Goal: Transaction & Acquisition: Obtain resource

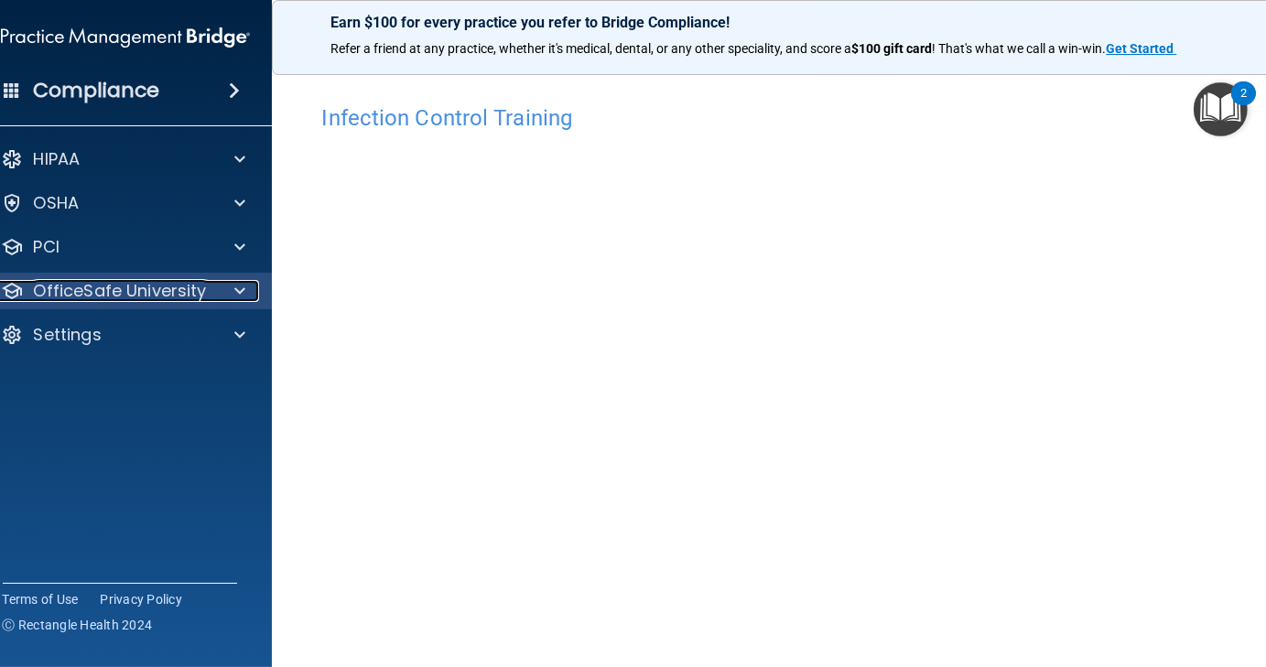
click at [193, 292] on p "OfficeSafe University" at bounding box center [120, 291] width 173 height 22
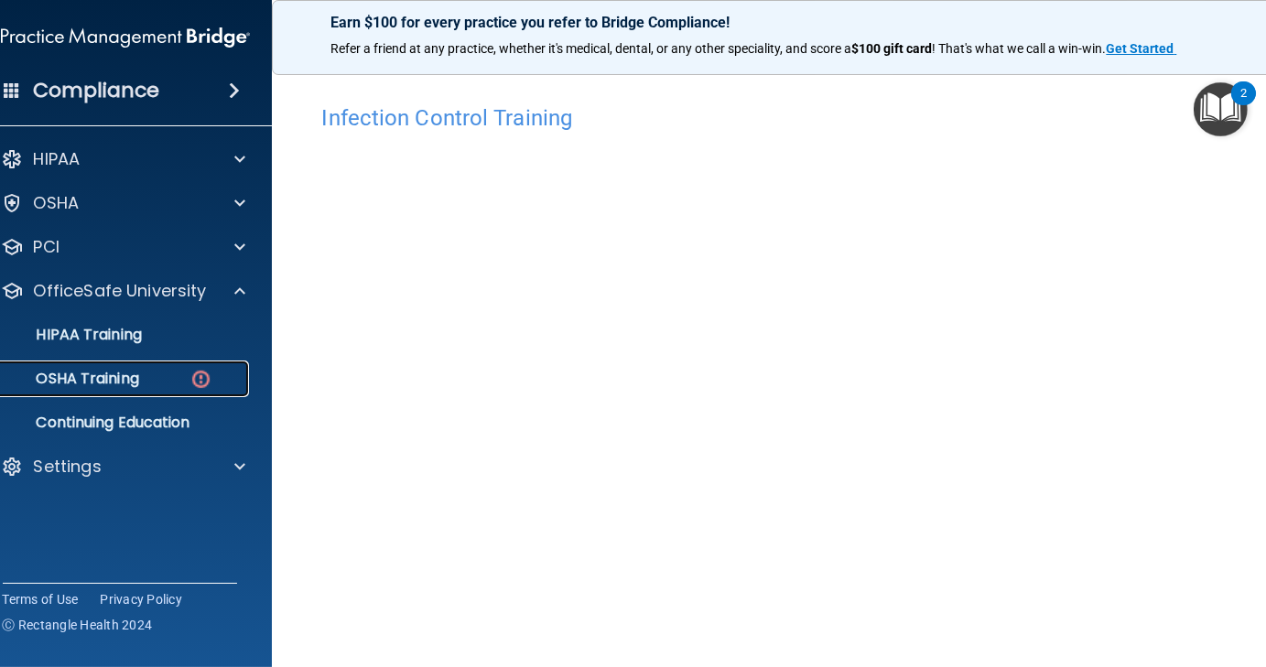
click at [149, 369] on link "OSHA Training" at bounding box center [105, 379] width 288 height 37
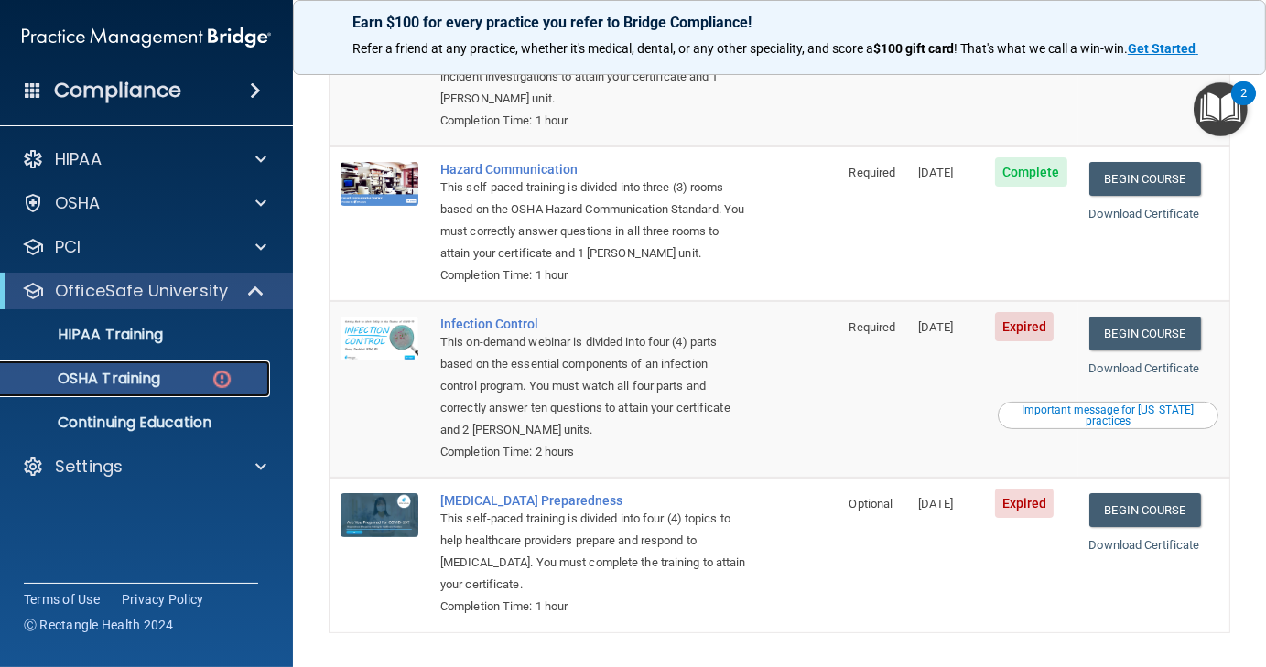
scroll to position [314, 0]
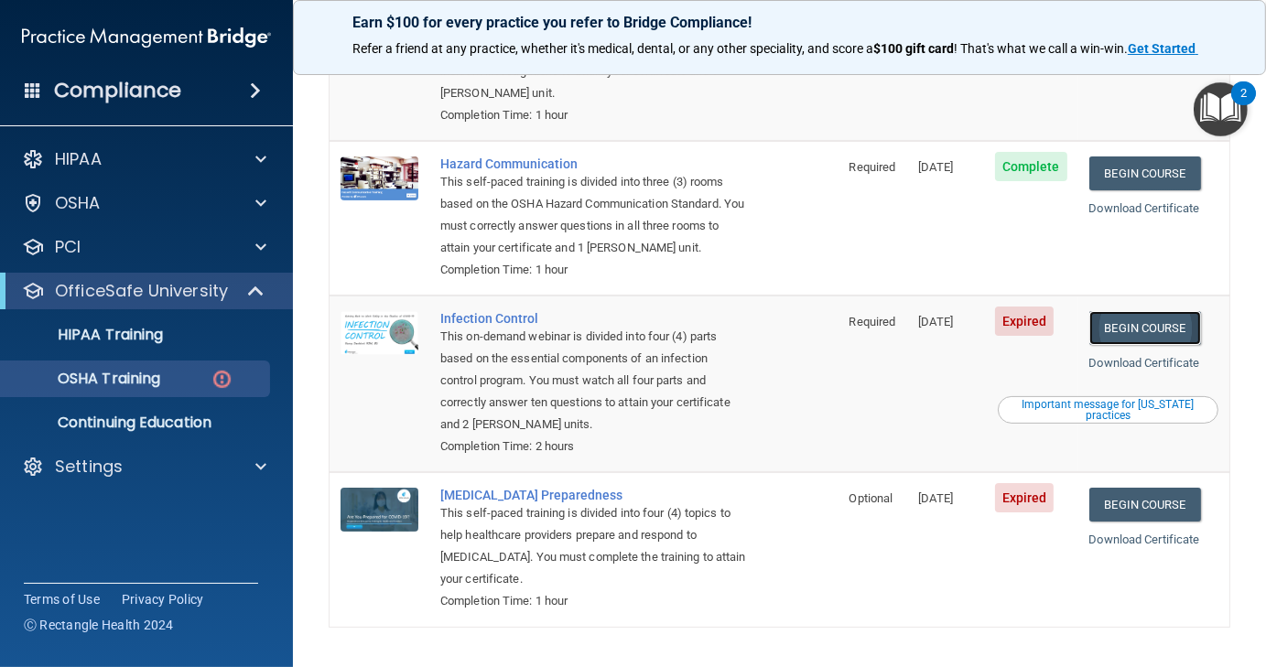
click at [1119, 311] on link "Begin Course" at bounding box center [1145, 328] width 112 height 34
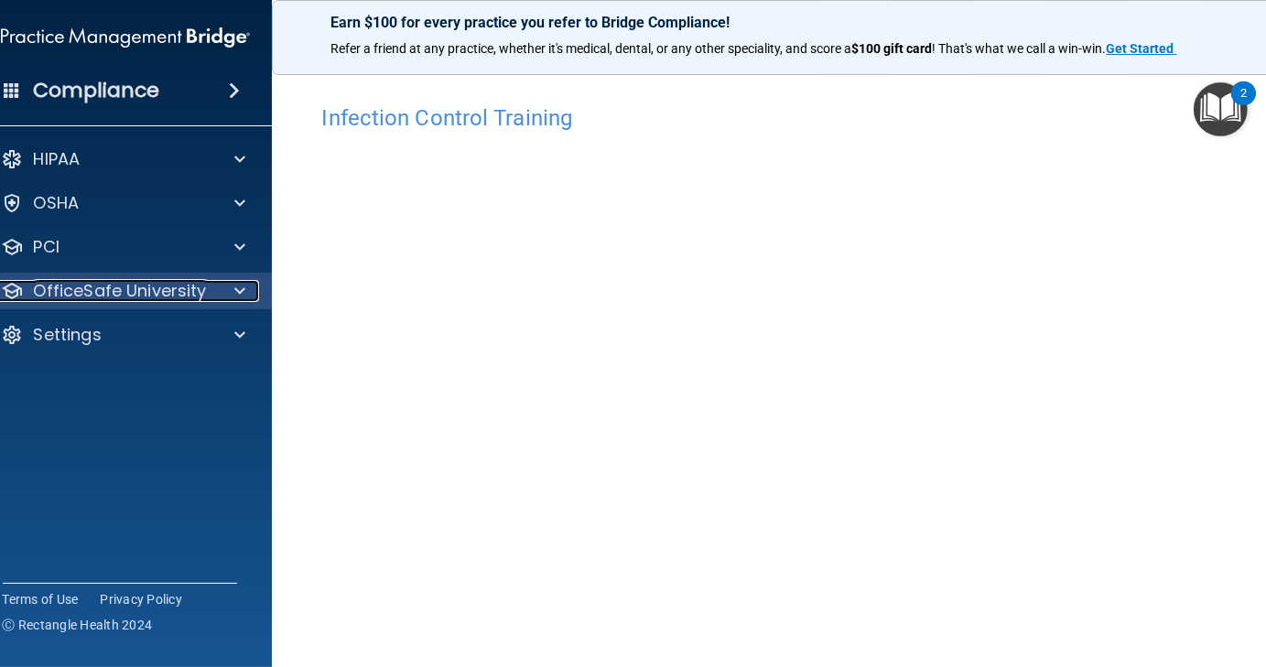
click at [50, 284] on p "OfficeSafe University" at bounding box center [120, 291] width 173 height 22
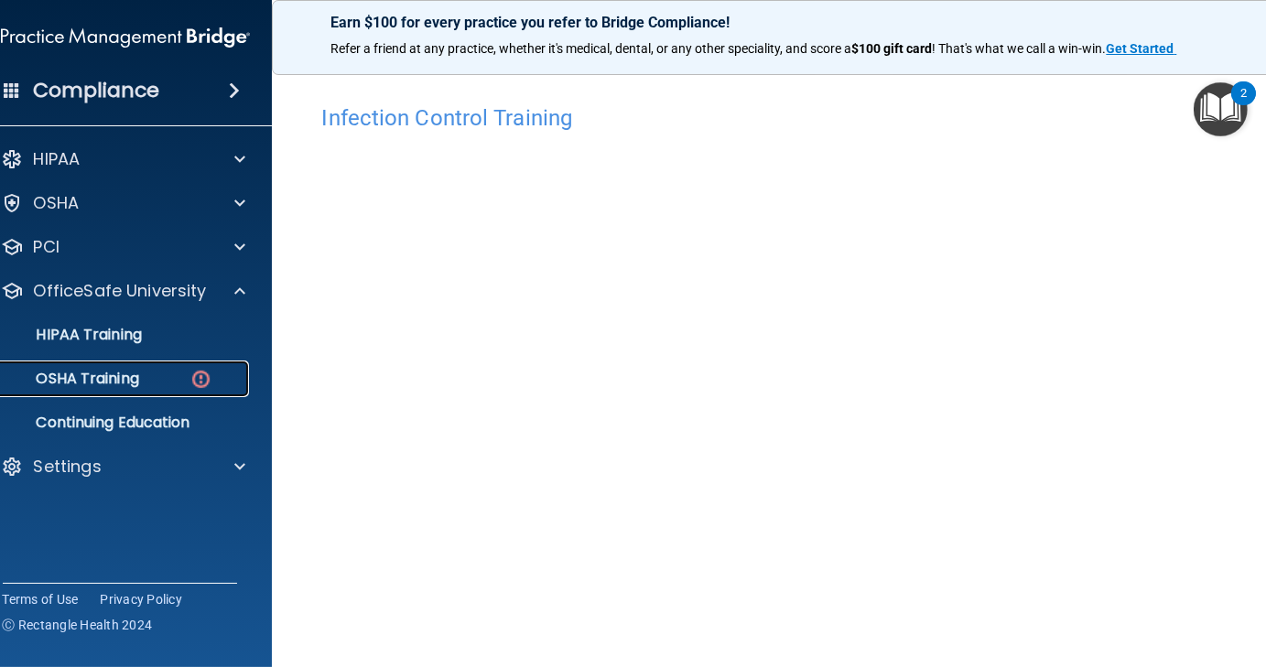
click at [99, 391] on link "OSHA Training" at bounding box center [105, 379] width 288 height 37
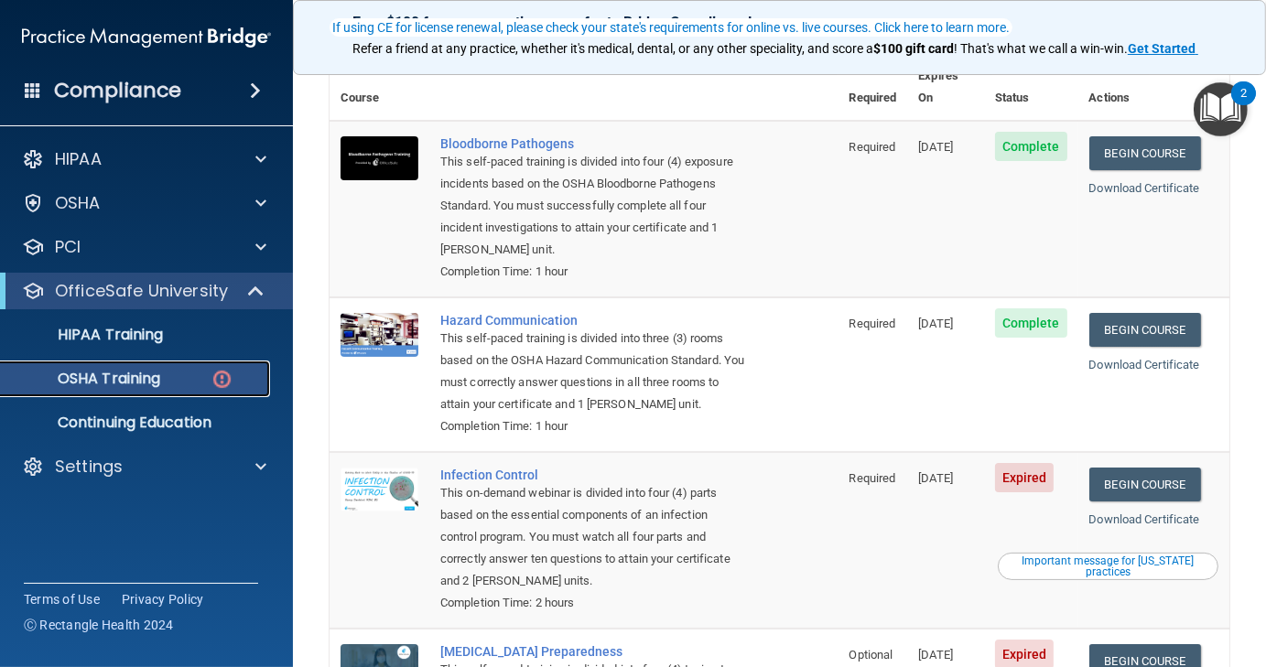
scroll to position [168, 0]
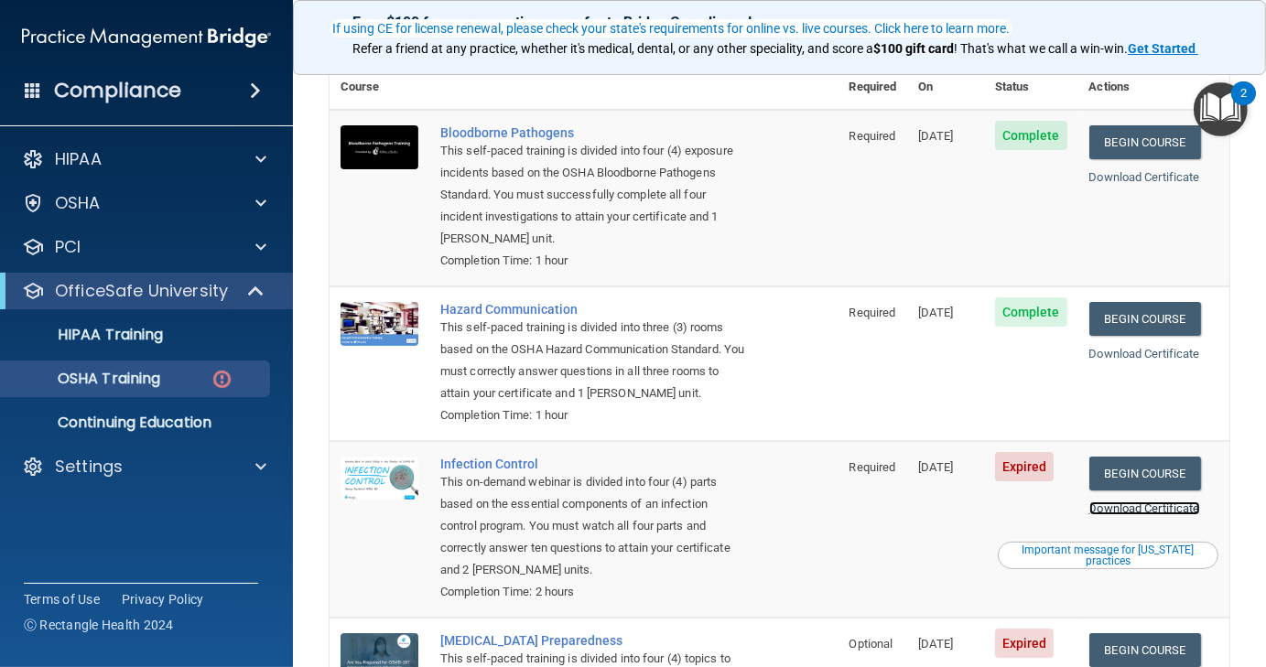
click at [1130, 502] on link "Download Certificate" at bounding box center [1144, 509] width 111 height 14
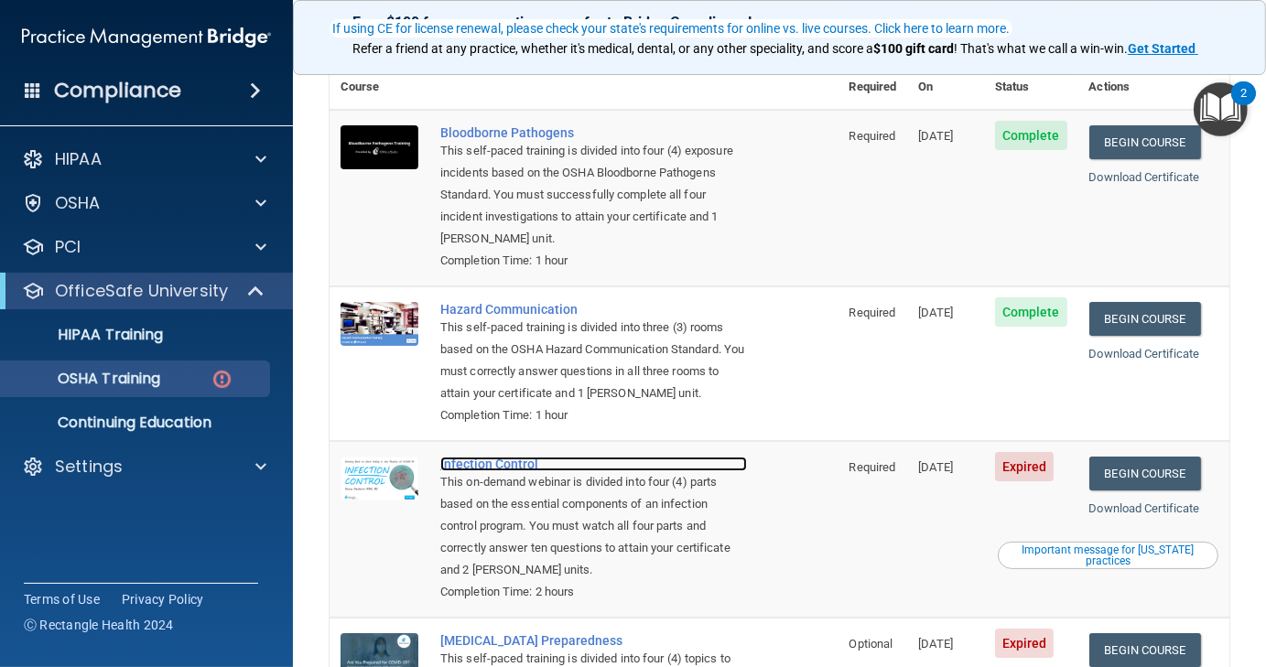
click at [474, 457] on div "Infection Control" at bounding box center [593, 464] width 307 height 15
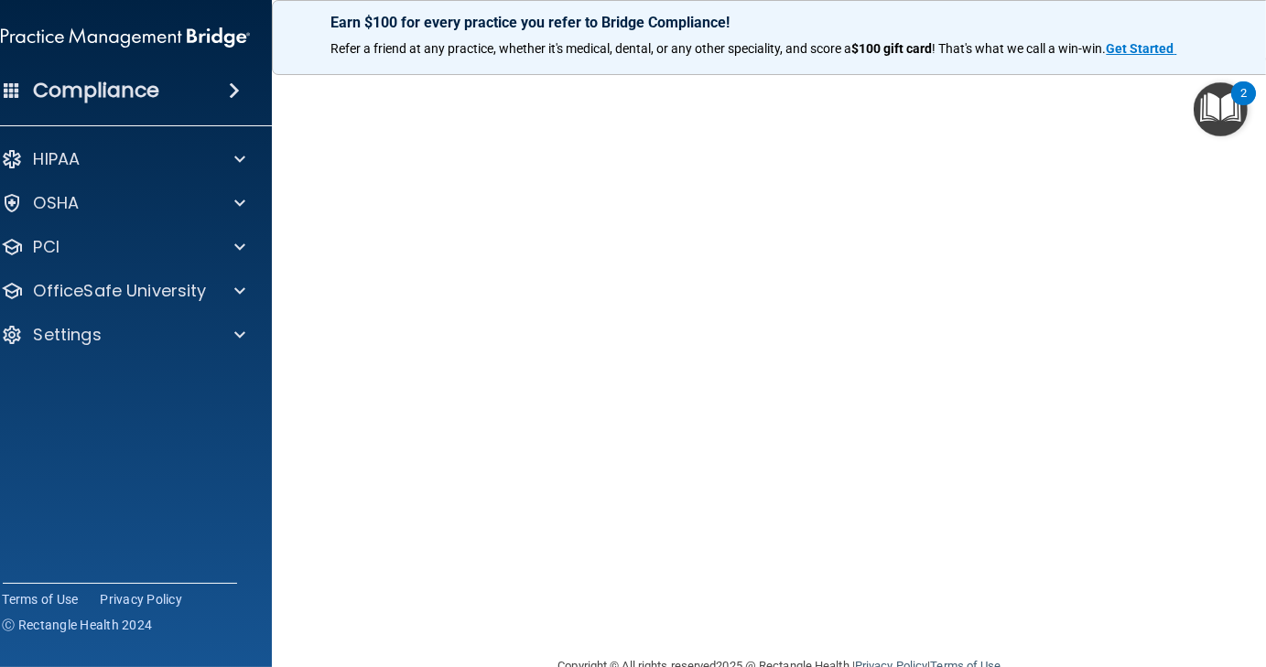
scroll to position [73, 0]
click at [3, 598] on link "Terms of Use" at bounding box center [41, 599] width 76 height 18
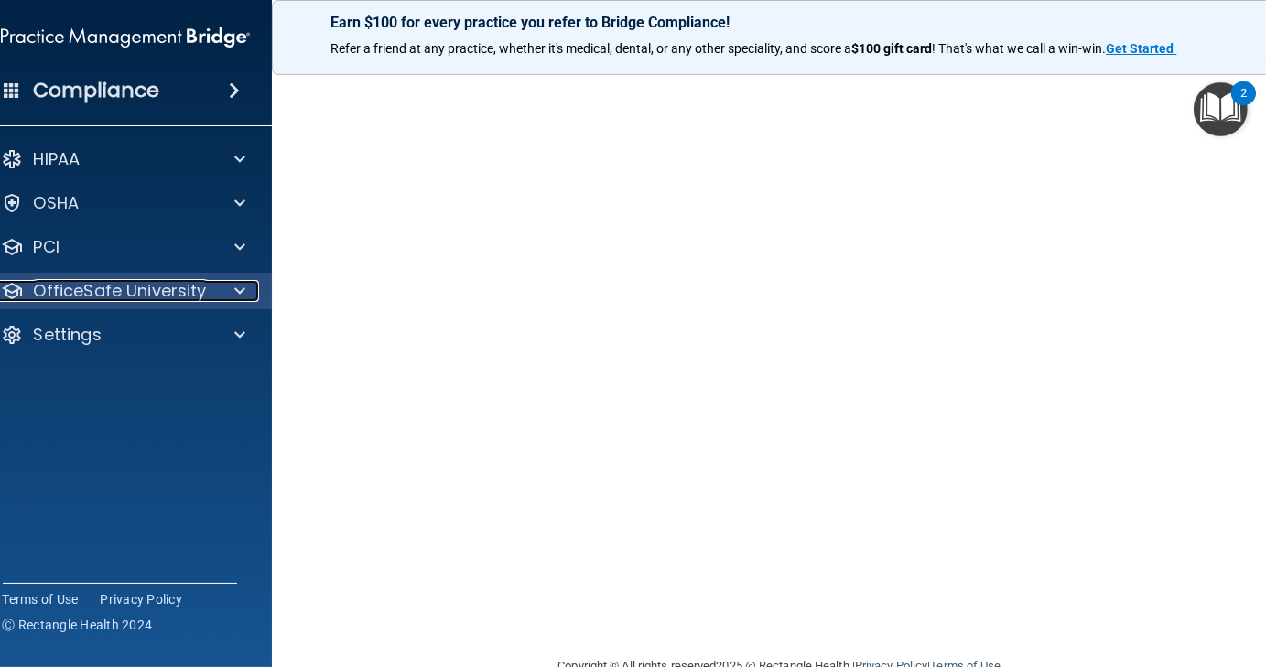
click at [190, 284] on p "OfficeSafe University" at bounding box center [120, 291] width 173 height 22
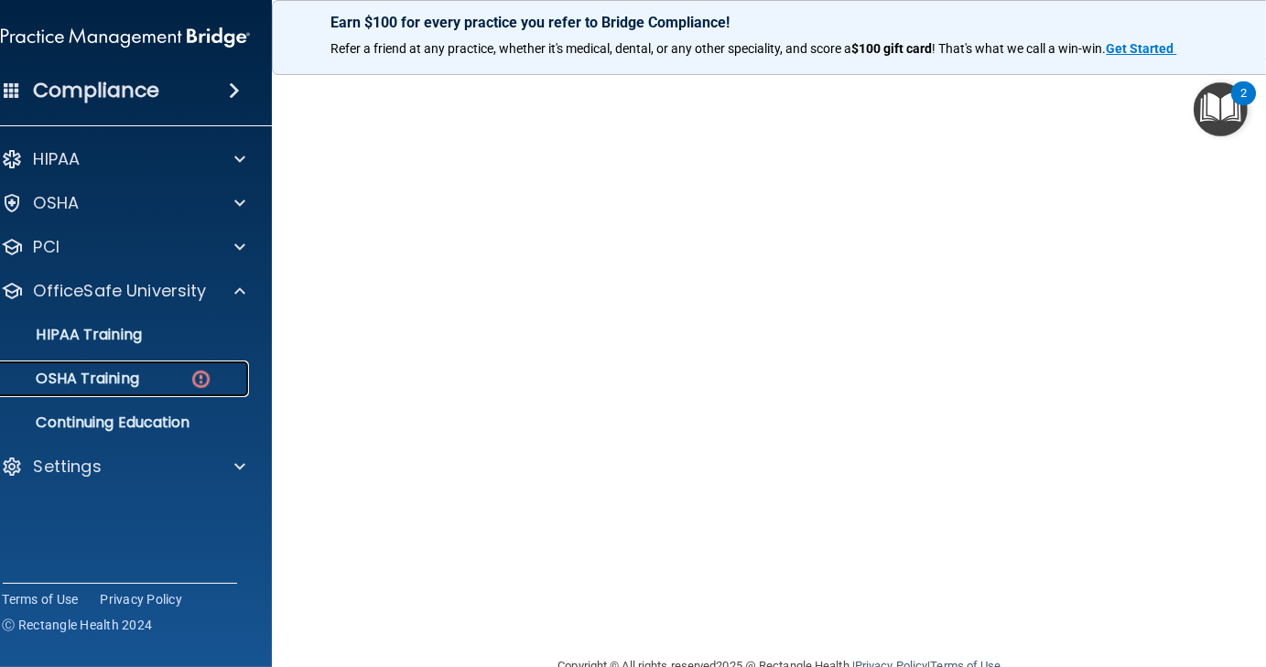
click at [124, 377] on p "OSHA Training" at bounding box center [65, 379] width 148 height 18
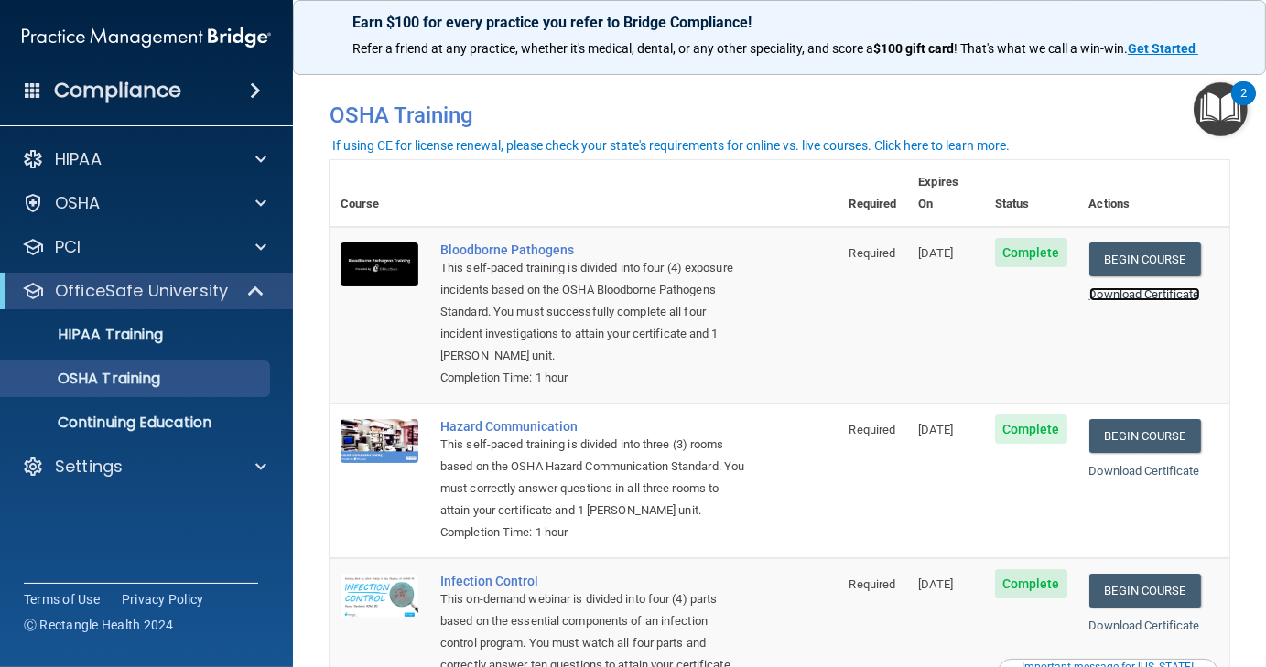
click at [1160, 287] on link "Download Certificate" at bounding box center [1144, 294] width 111 height 14
click at [1102, 464] on link "Download Certificate" at bounding box center [1144, 471] width 111 height 14
click at [1112, 619] on link "Download Certificate" at bounding box center [1144, 626] width 111 height 14
click at [107, 326] on p "HIPAA Training" at bounding box center [87, 335] width 151 height 18
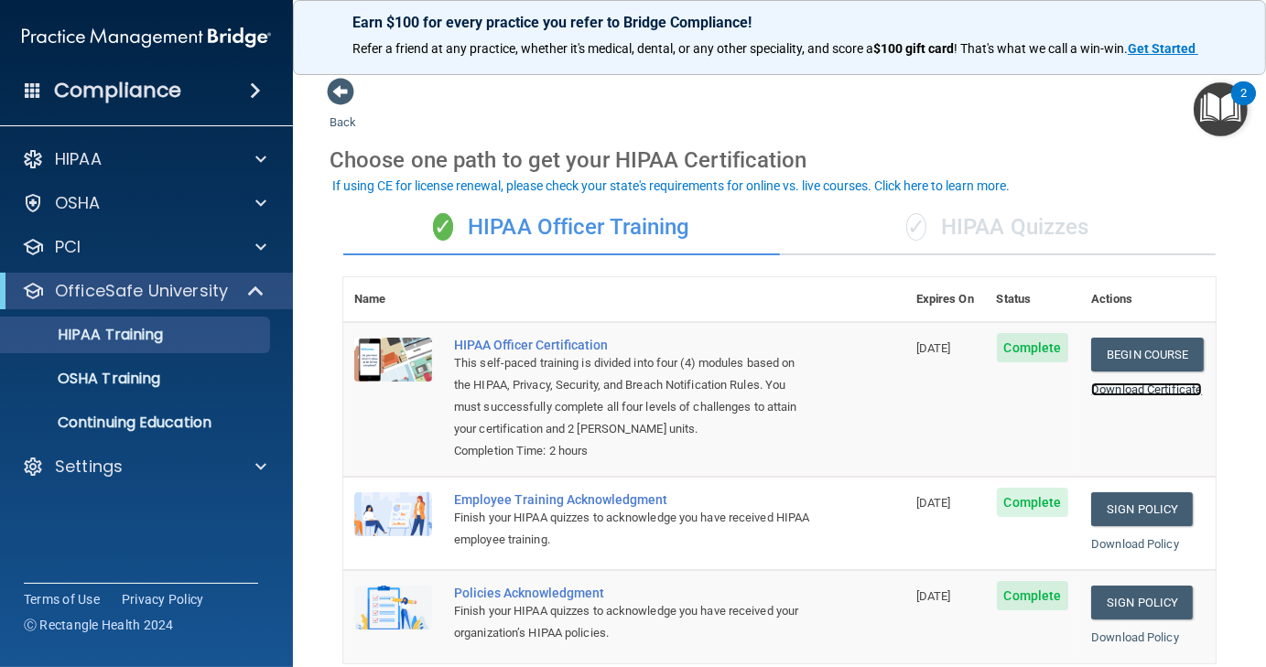
click at [1114, 385] on link "Download Certificate" at bounding box center [1146, 390] width 111 height 14
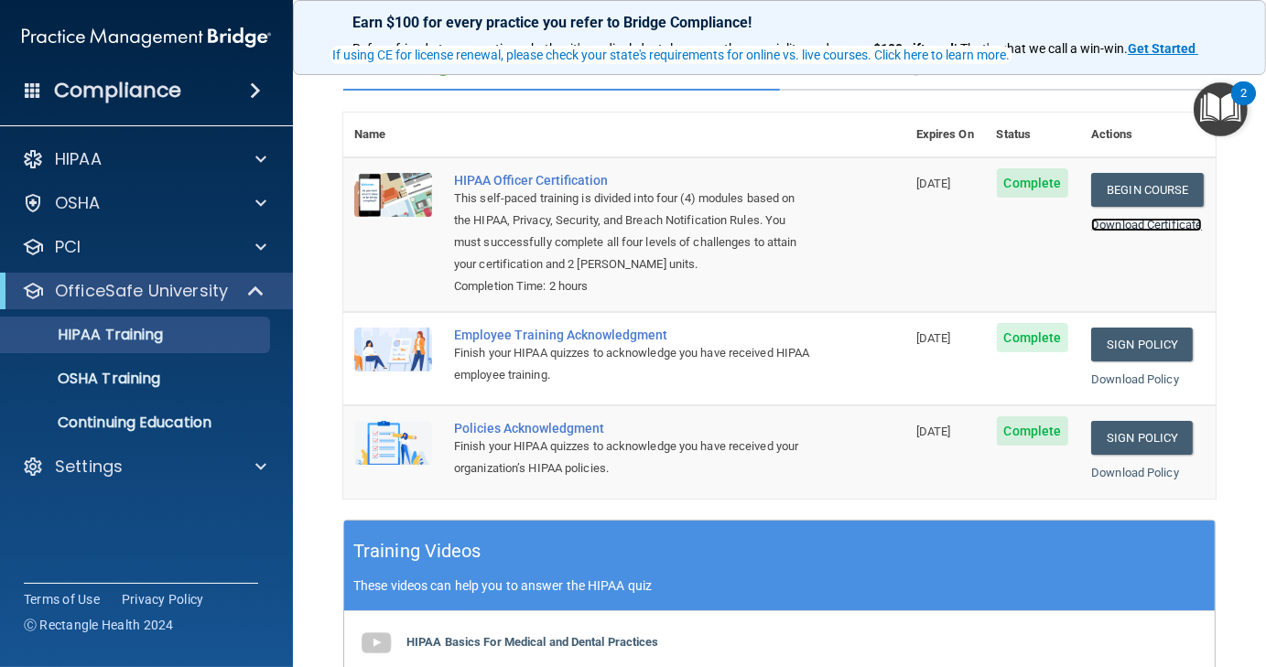
scroll to position [174, 0]
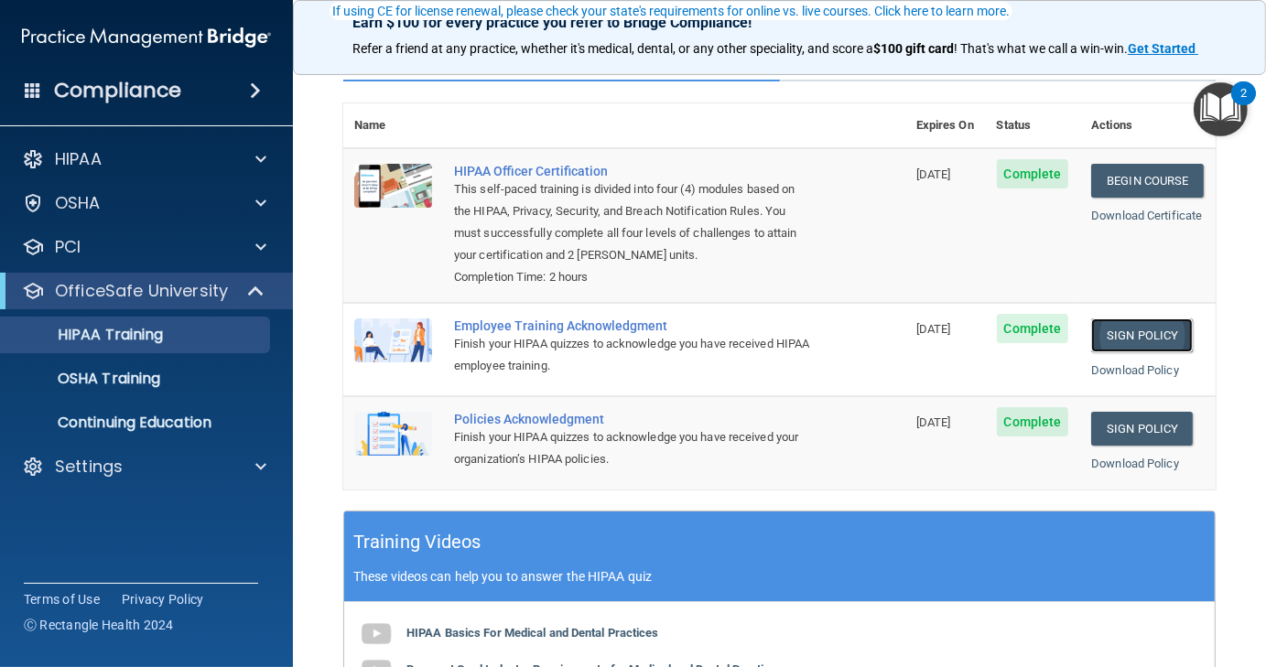
click at [1134, 329] on link "Sign Policy" at bounding box center [1142, 336] width 102 height 34
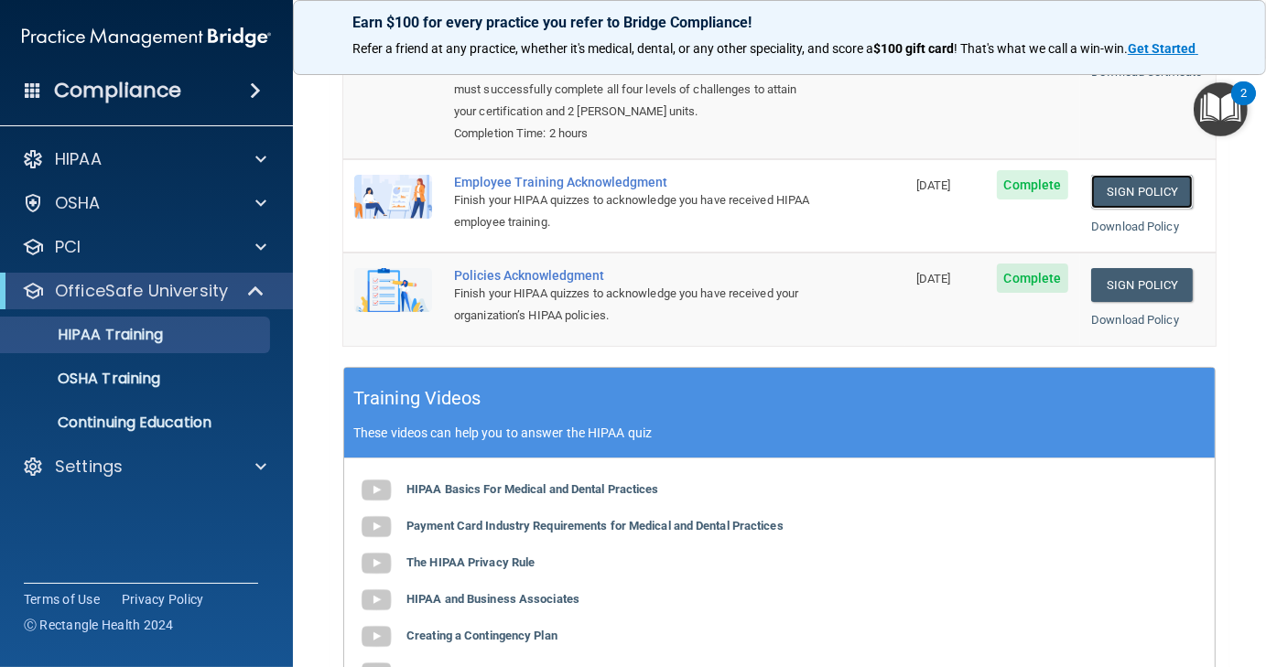
scroll to position [0, 0]
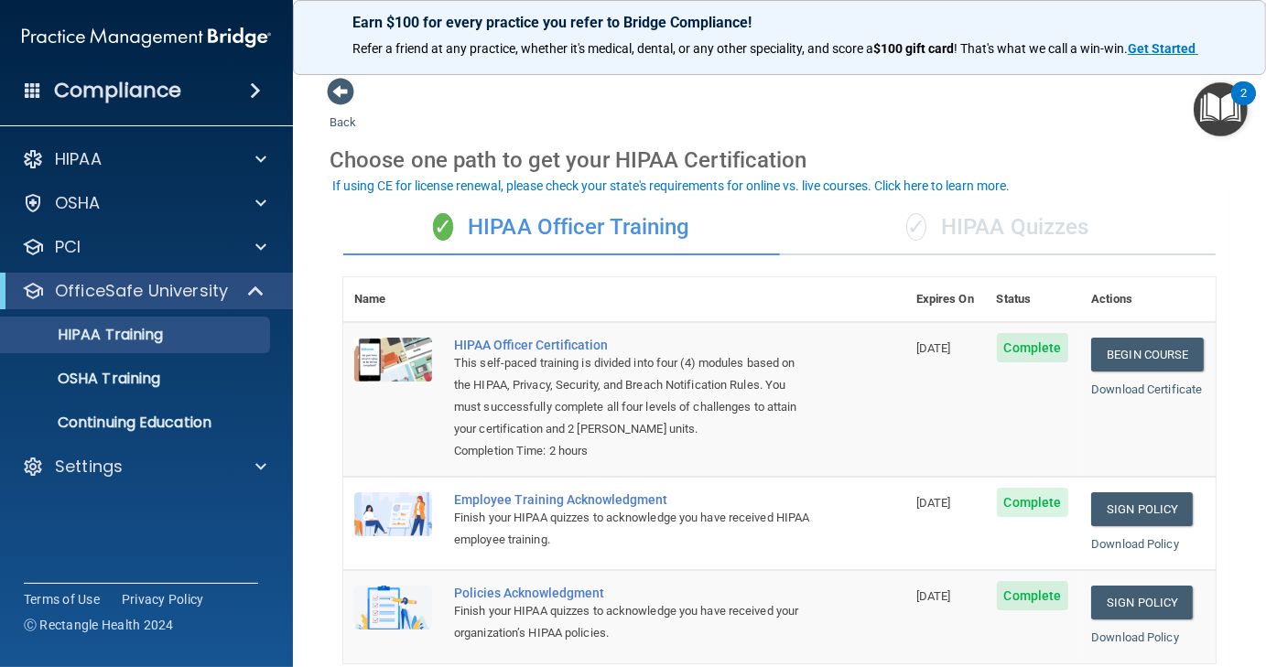
click at [815, 103] on div "Back Choose one path to get your HIPAA Certification ✓ HIPAA Officer Training ✓…" at bounding box center [780, 628] width 900 height 1103
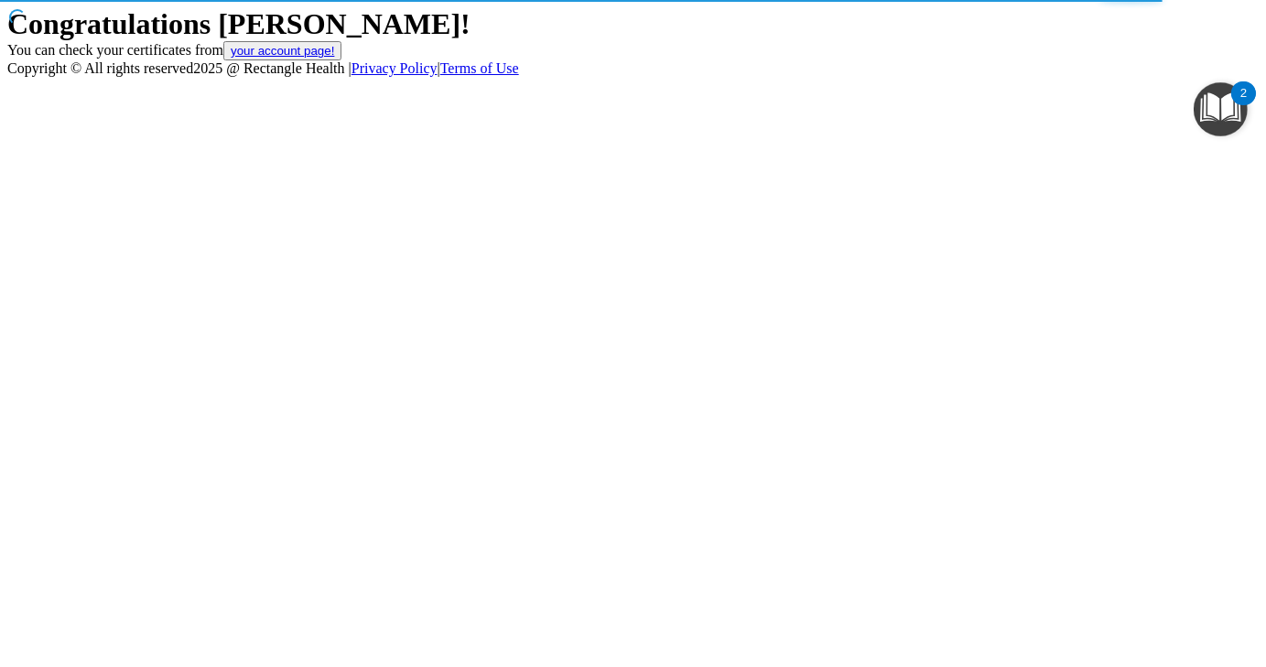
click at [334, 58] on link "your account page!" at bounding box center [282, 51] width 103 height 14
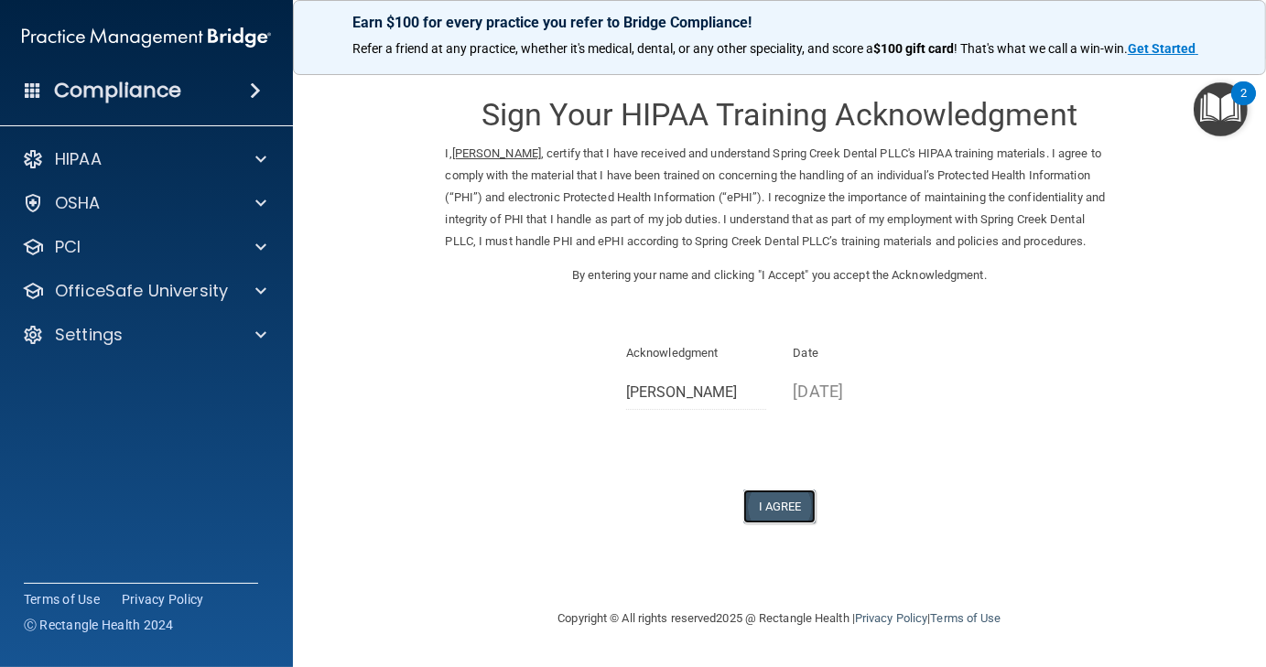
click at [783, 524] on button "I Agree" at bounding box center [779, 507] width 73 height 34
